Goal: Find specific page/section: Find specific page/section

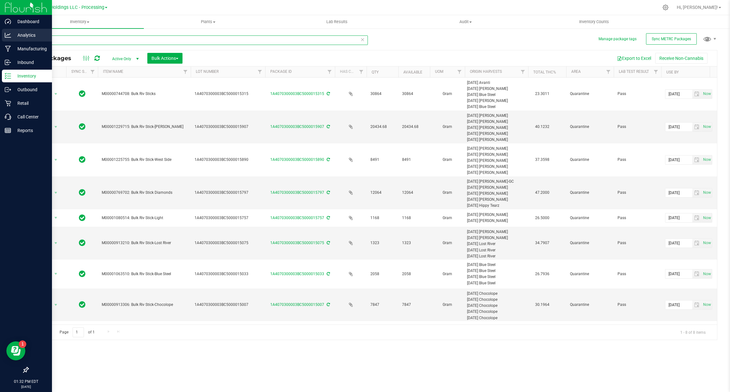
drag, startPoint x: 62, startPoint y: 37, endPoint x: 5, endPoint y: 36, distance: 57.1
click at [5, 36] on div "Dashboard Analytics Manufacturing Inbound Inventory Outbound Retail Call Center…" at bounding box center [365, 196] width 730 height 392
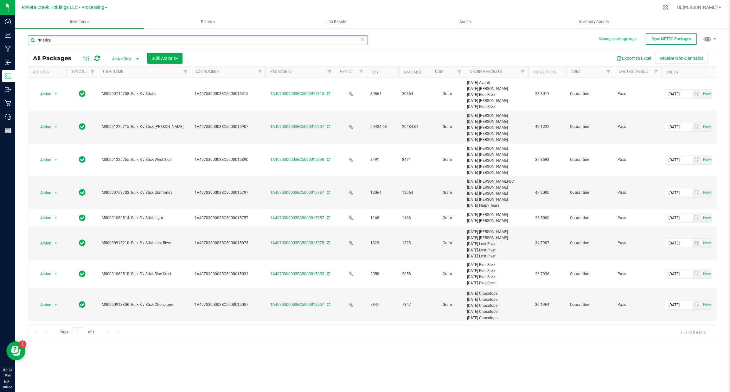
drag, startPoint x: 58, startPoint y: 40, endPoint x: 54, endPoint y: 42, distance: 5.0
click at [58, 40] on input "riv stick" at bounding box center [198, 41] width 340 height 10
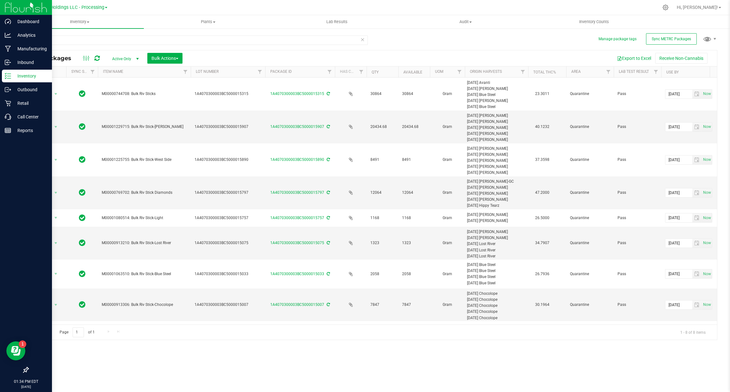
click at [14, 77] on p "Inventory" at bounding box center [30, 76] width 38 height 8
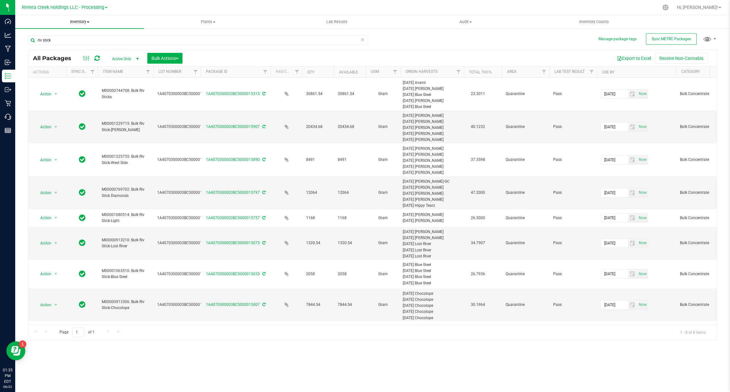
click at [81, 21] on span "Inventory" at bounding box center [79, 22] width 129 height 6
click at [50, 48] on span "All inventory" at bounding box center [36, 45] width 43 height 5
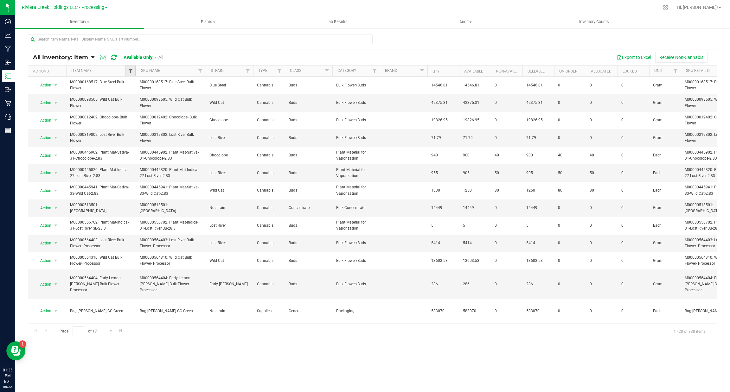
click at [131, 73] on span "Filter" at bounding box center [130, 70] width 5 height 5
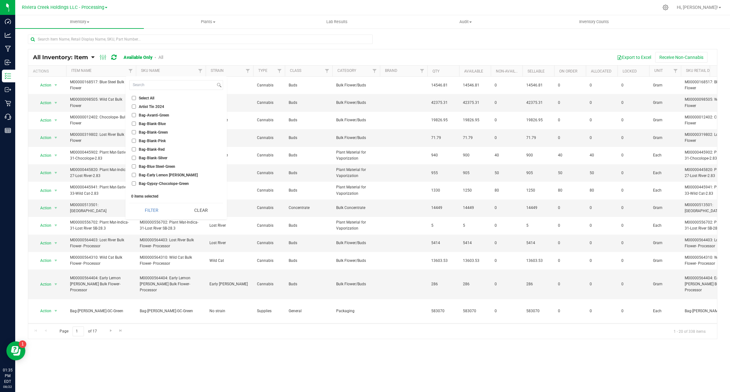
click at [161, 56] on link "All" at bounding box center [160, 57] width 5 height 5
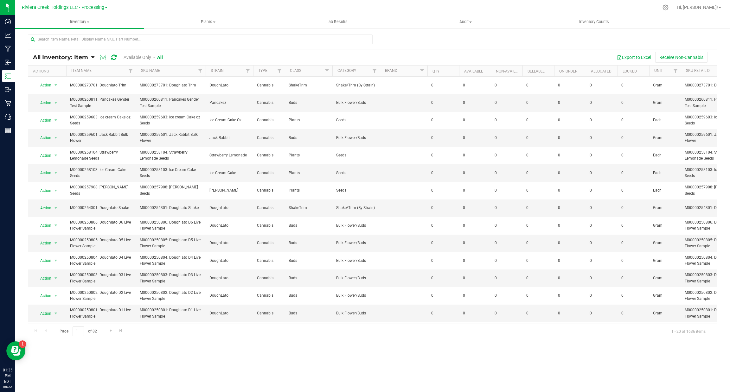
click at [140, 58] on link "Available Only" at bounding box center [138, 57] width 28 height 5
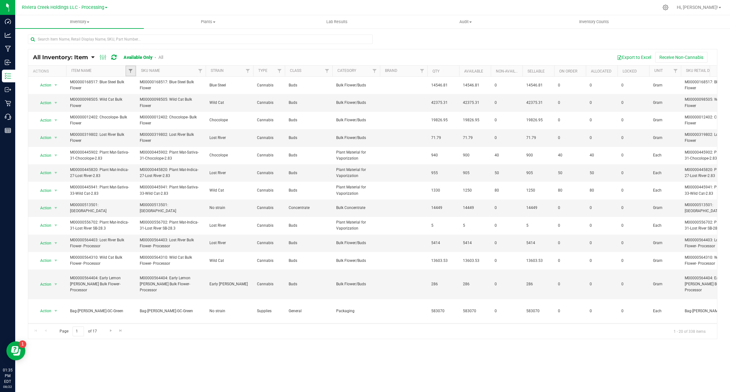
click at [131, 75] on link "Filter" at bounding box center [131, 71] width 10 height 11
drag, startPoint x: 227, startPoint y: 49, endPoint x: 227, endPoint y: 58, distance: 8.2
click at [227, 51] on div "All Inventory: Item Item Summary Item (default) Item by Strain Item by Location…" at bounding box center [372, 57] width 689 height 16
click at [202, 67] on link "Filter" at bounding box center [200, 71] width 10 height 11
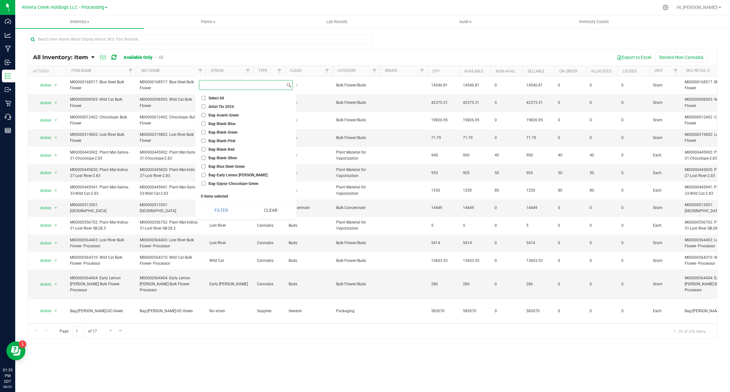
click at [215, 88] on input at bounding box center [242, 85] width 86 height 9
type input "bag"
drag, startPoint x: 229, startPoint y: 142, endPoint x: 232, endPoint y: 154, distance: 12.4
click at [230, 142] on span "Bag-Blank-Silver" at bounding box center [223, 143] width 29 height 4
click at [206, 142] on input "Bag-Blank-Silver" at bounding box center [204, 143] width 4 height 4
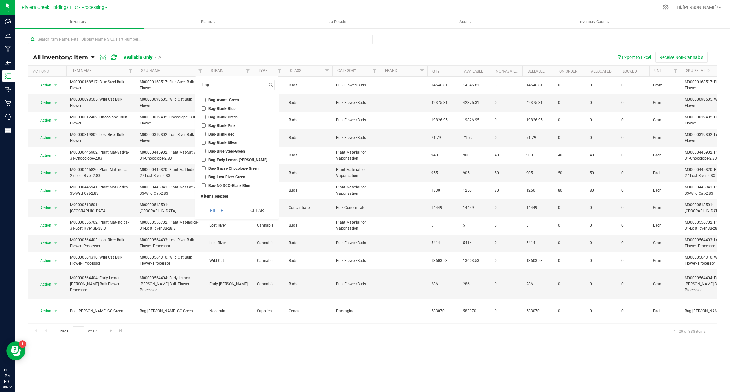
checkbox input "true"
click at [222, 208] on button "Filter" at bounding box center [217, 210] width 36 height 14
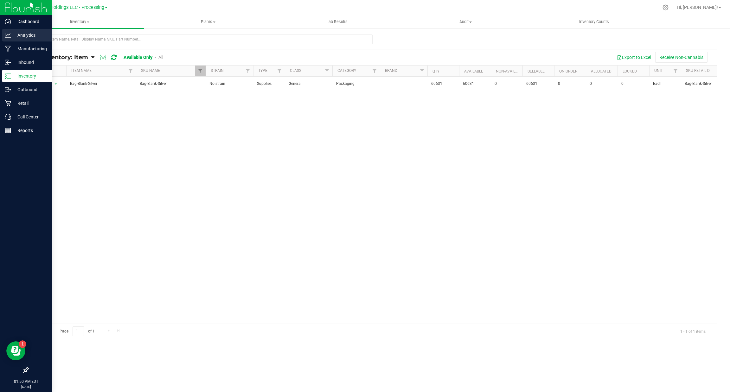
click at [16, 38] on p "Analytics" at bounding box center [30, 35] width 38 height 8
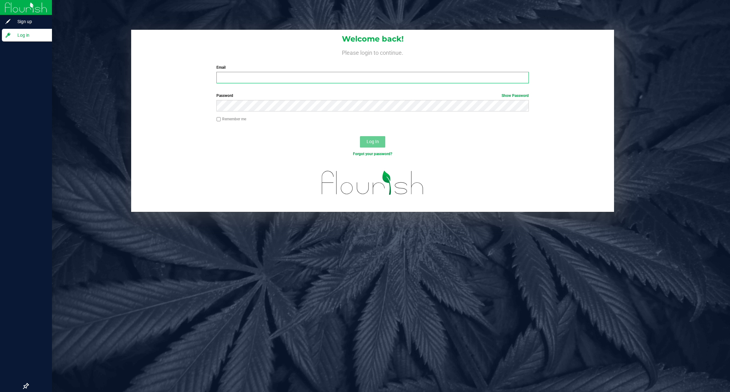
type input "Krasmussen@rivieracreek.com"
click at [381, 144] on button "Log In" at bounding box center [372, 141] width 25 height 11
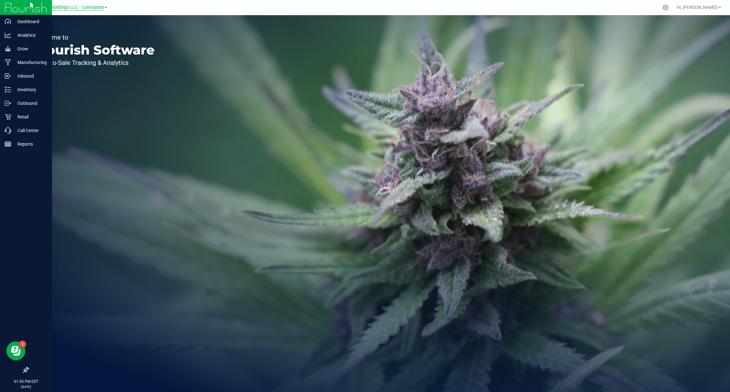
click at [81, 7] on span "Riviera Creek Holdings LLC - Cultivation" at bounding box center [63, 8] width 82 height 6
click at [88, 29] on link "Riviera Creek Holdings LLC - Processing" at bounding box center [64, 31] width 93 height 9
click at [18, 75] on p "Inventory" at bounding box center [30, 76] width 38 height 8
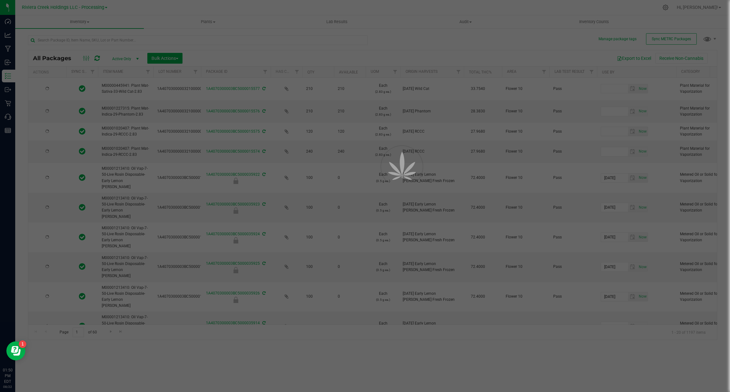
click at [99, 9] on div at bounding box center [365, 196] width 730 height 392
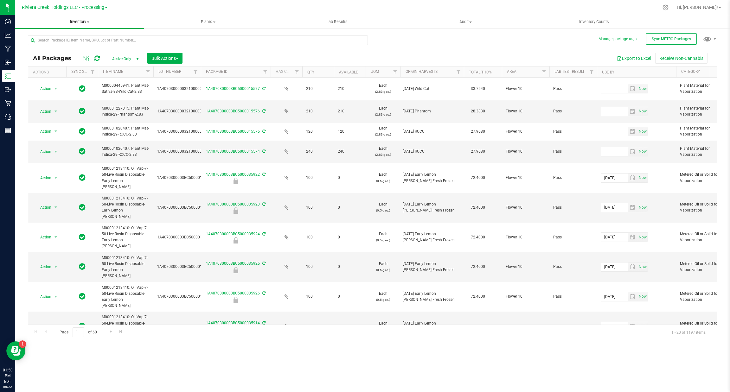
click at [92, 27] on uib-tab-heading "Inventory All packages All inventory Waste log Create inventory" at bounding box center [79, 21] width 129 height 13
click at [124, 11] on div at bounding box center [385, 7] width 545 height 12
click at [101, 11] on div "Riviera Creek Holdings LLC - Processing Riviera Creek Holdings LLC - Cultivatio…" at bounding box center [64, 8] width 93 height 10
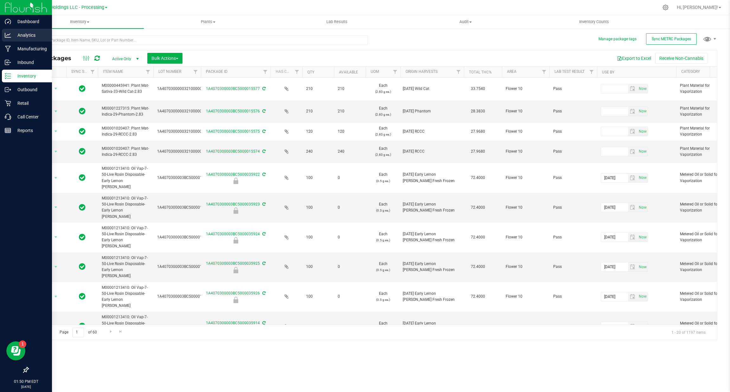
click at [19, 33] on p "Analytics" at bounding box center [30, 35] width 38 height 8
